Goal: Navigation & Orientation: Find specific page/section

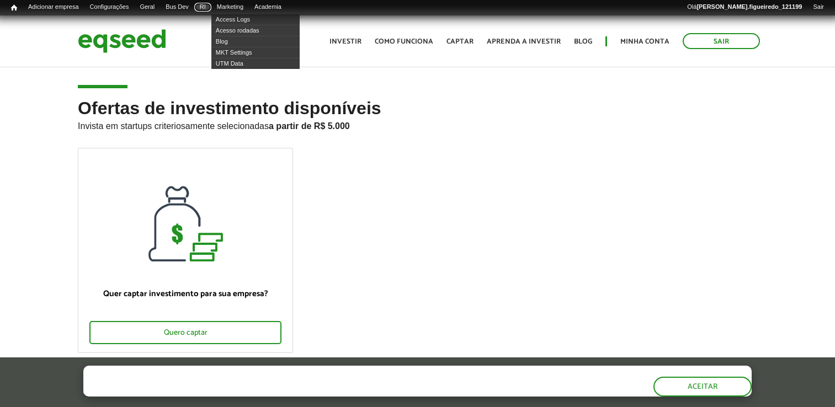
click at [211, 10] on link "RI" at bounding box center [202, 7] width 17 height 9
click at [211, 6] on link "RI" at bounding box center [202, 7] width 17 height 9
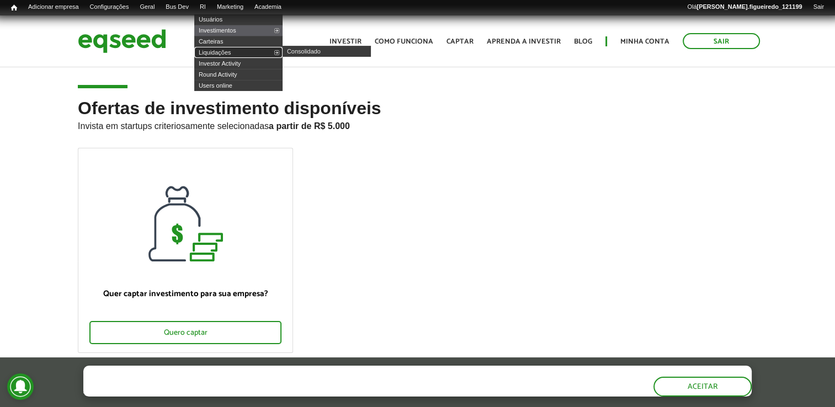
click at [225, 52] on link "Liquidações" at bounding box center [238, 52] width 88 height 11
